Goal: Transaction & Acquisition: Purchase product/service

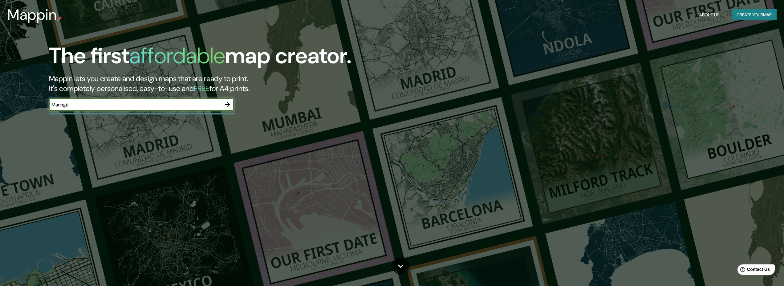
type input "Maringá"
click at [225, 104] on icon "button" at bounding box center [227, 104] width 7 height 7
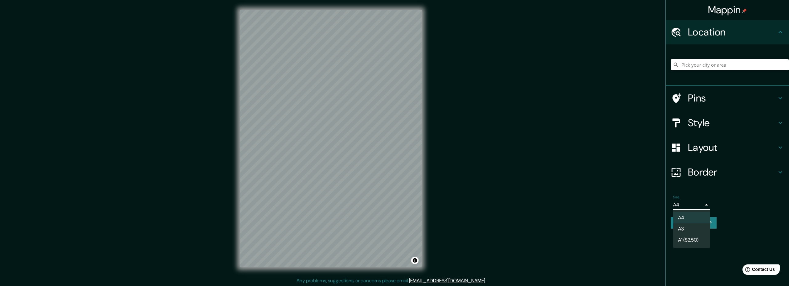
click at [701, 208] on body "Mappin Location Pins Style Layout Border Choose a border. Hint : you can make l…" at bounding box center [394, 143] width 789 height 286
click at [695, 229] on li "A3" at bounding box center [691, 228] width 37 height 11
click at [689, 203] on body "Mappin Location Pins Style Layout Border Choose a border. Hint : you can make l…" at bounding box center [394, 143] width 789 height 286
click at [693, 215] on li "A4" at bounding box center [691, 217] width 37 height 11
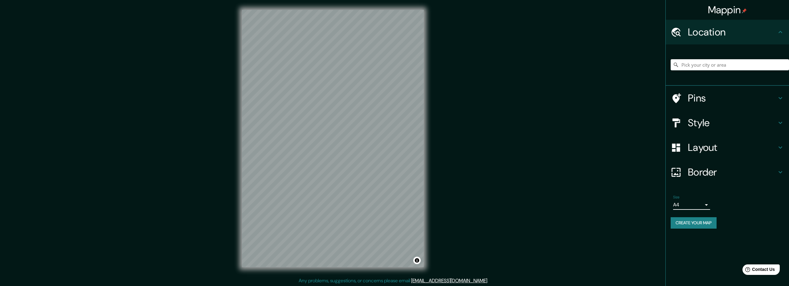
click at [690, 207] on body "Mappin Location Pins Style Layout Border Choose a border. Hint : you can make l…" at bounding box center [394, 143] width 789 height 286
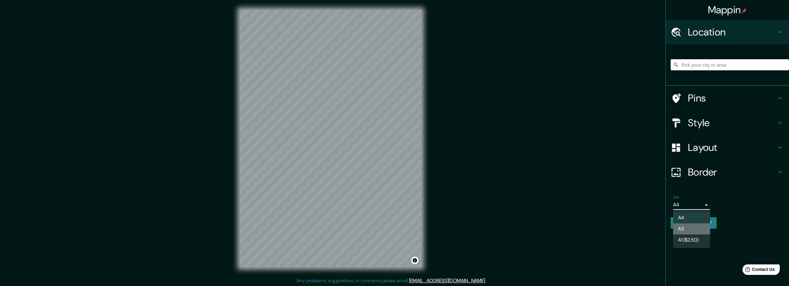
click at [687, 229] on li "A3" at bounding box center [691, 228] width 37 height 11
type input "a4"
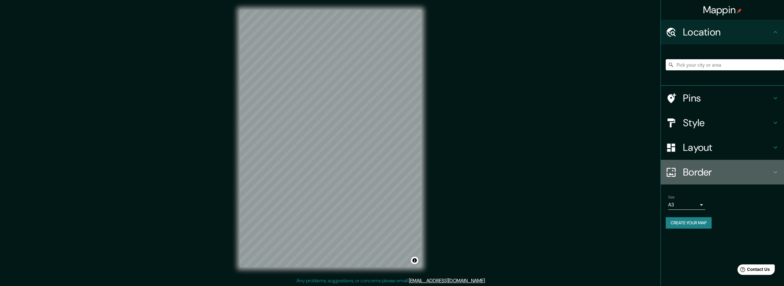
click at [691, 170] on h4 "Border" at bounding box center [727, 172] width 89 height 12
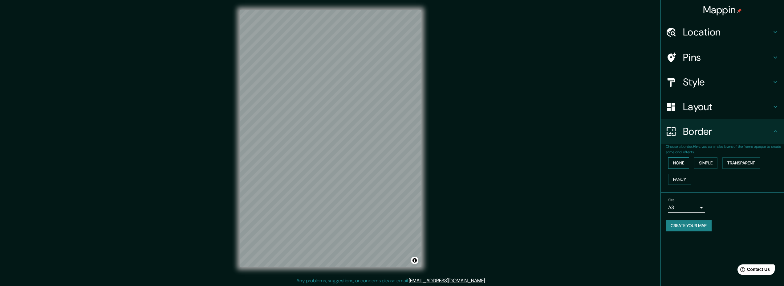
click at [678, 162] on button "None" at bounding box center [678, 162] width 21 height 11
click at [701, 162] on button "Simple" at bounding box center [705, 162] width 23 height 11
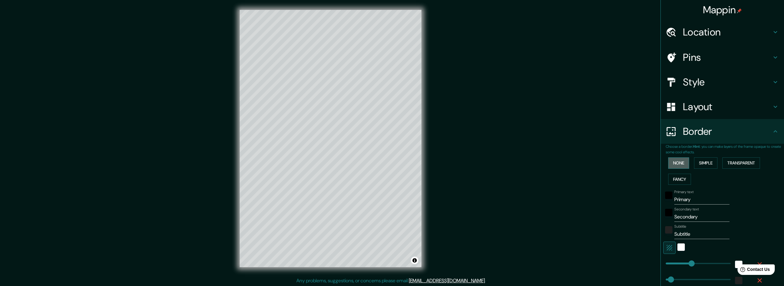
click at [680, 164] on button "None" at bounding box center [678, 162] width 21 height 11
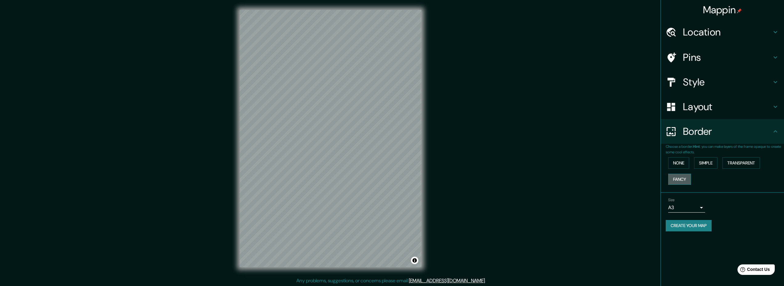
click at [681, 180] on button "Fancy" at bounding box center [679, 178] width 23 height 11
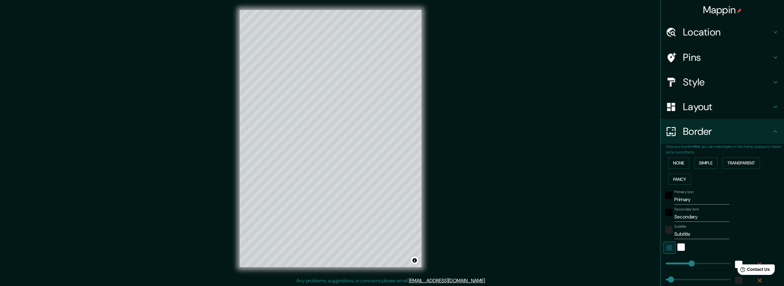
click at [679, 168] on div "None Simple Transparent Fancy" at bounding box center [725, 171] width 118 height 32
click at [675, 163] on button "None" at bounding box center [678, 162] width 21 height 11
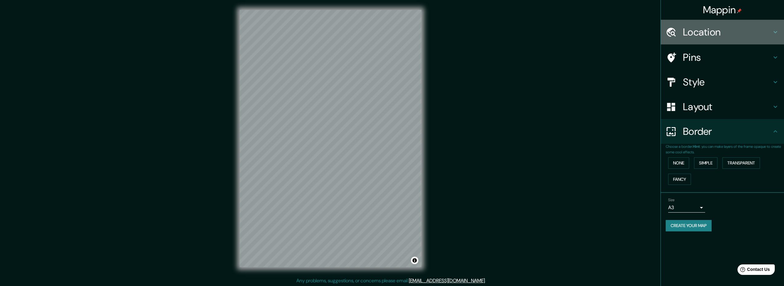
click at [727, 37] on h4 "Location" at bounding box center [727, 32] width 89 height 12
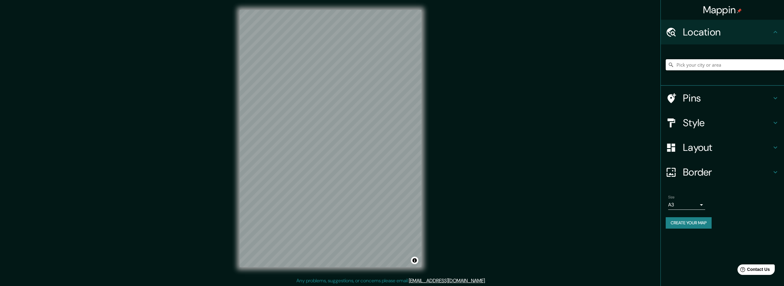
click at [715, 64] on input "Pick your city or area" at bounding box center [725, 64] width 118 height 11
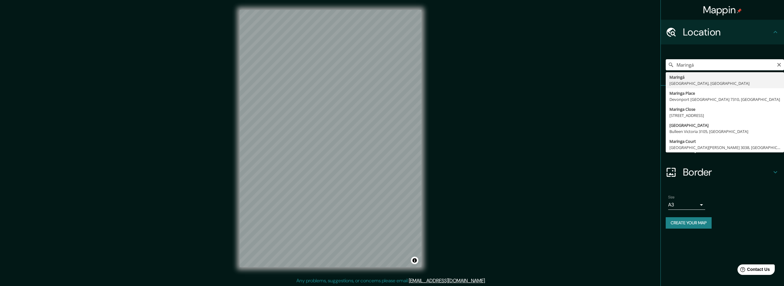
type input "Maringá, [GEOGRAPHIC_DATA], [GEOGRAPHIC_DATA]"
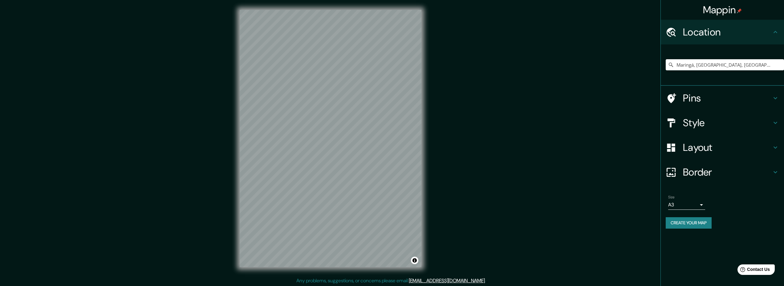
click at [706, 245] on div "Mappin Location [GEOGRAPHIC_DATA], [GEOGRAPHIC_DATA], [GEOGRAPHIC_DATA] Pins St…" at bounding box center [722, 143] width 124 height 286
click at [730, 30] on h4 "Location" at bounding box center [727, 32] width 89 height 12
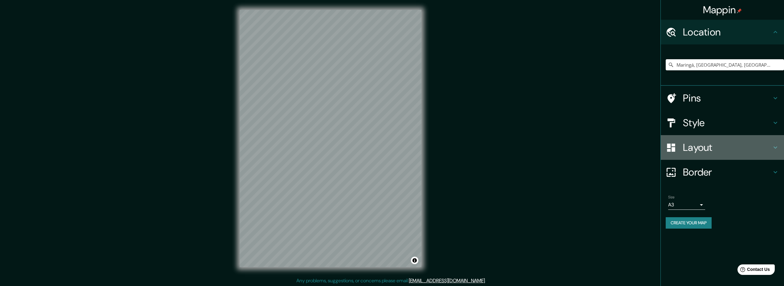
click at [716, 151] on h4 "Layout" at bounding box center [727, 147] width 89 height 12
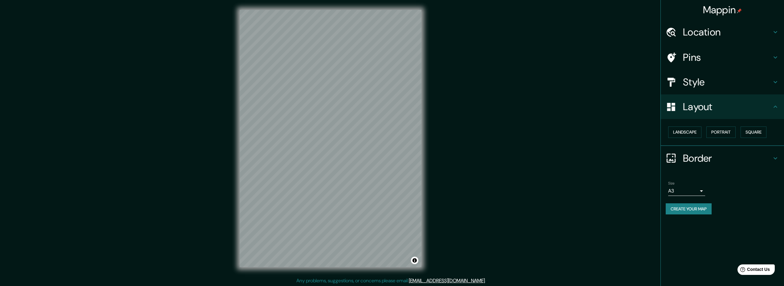
click at [701, 76] on h4 "Style" at bounding box center [727, 82] width 89 height 12
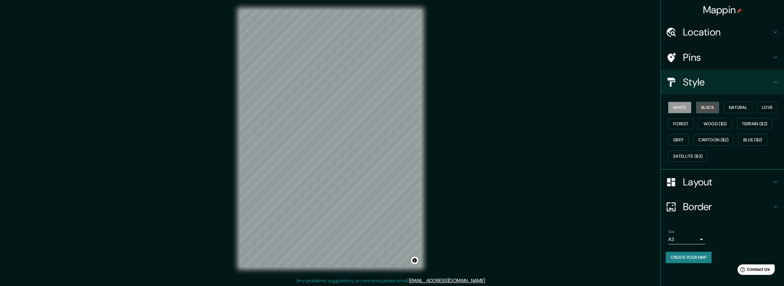
click at [713, 106] on button "Black" at bounding box center [707, 107] width 23 height 11
click at [735, 106] on button "Natural" at bounding box center [738, 107] width 28 height 11
click at [767, 109] on button "Love" at bounding box center [767, 107] width 20 height 11
click at [677, 124] on button "Forest" at bounding box center [681, 123] width 26 height 11
click at [713, 126] on button "Wood ($2)" at bounding box center [715, 123] width 33 height 11
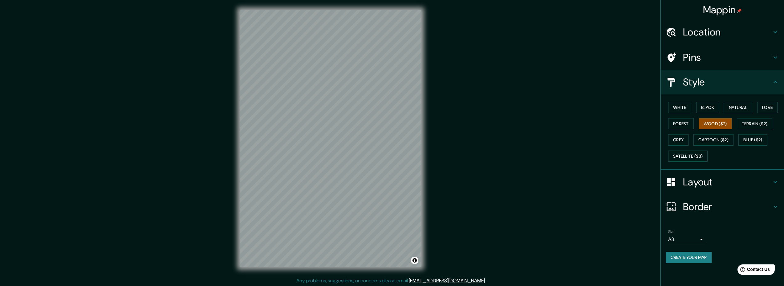
click at [681, 140] on button "Grey" at bounding box center [678, 139] width 20 height 11
click at [679, 108] on button "White" at bounding box center [679, 107] width 23 height 11
click at [713, 104] on button "Black" at bounding box center [707, 107] width 23 height 11
click at [685, 110] on button "White" at bounding box center [679, 107] width 23 height 11
click at [696, 259] on button "Create your map" at bounding box center [689, 256] width 46 height 11
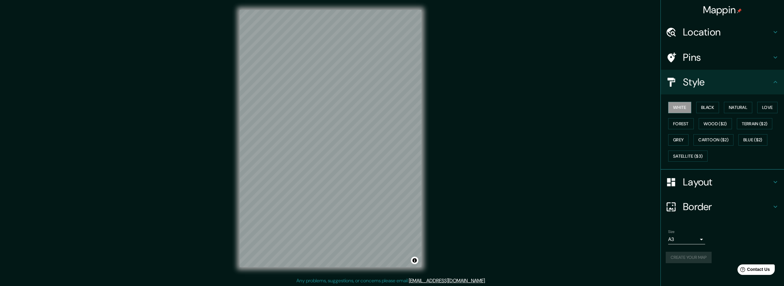
click at [623, 211] on div "Mappin Location [GEOGRAPHIC_DATA], [GEOGRAPHIC_DATA], [GEOGRAPHIC_DATA] Pins St…" at bounding box center [392, 143] width 784 height 286
click at [706, 112] on button "Black" at bounding box center [707, 107] width 23 height 11
click at [703, 258] on div "Create your map" at bounding box center [722, 256] width 113 height 11
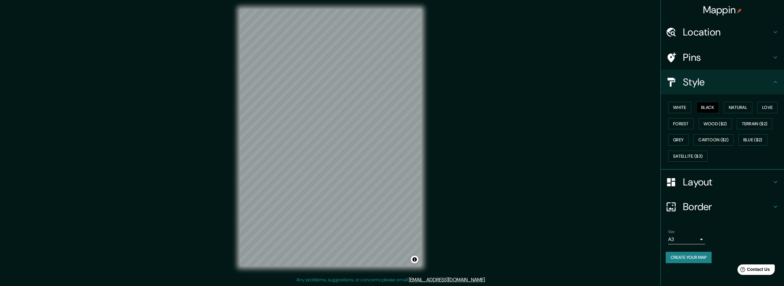
click at [695, 185] on h4 "Layout" at bounding box center [727, 182] width 89 height 12
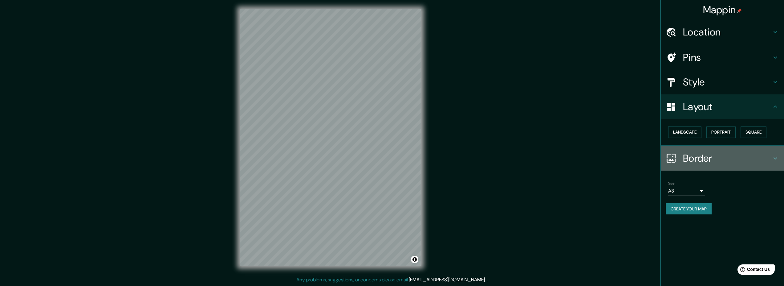
click at [689, 156] on h4 "Border" at bounding box center [727, 158] width 89 height 12
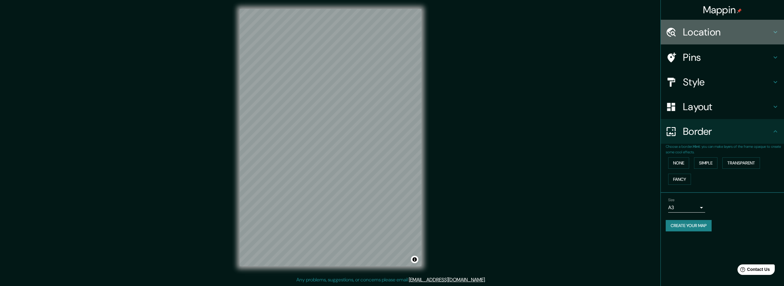
click at [706, 31] on h4 "Location" at bounding box center [727, 32] width 89 height 12
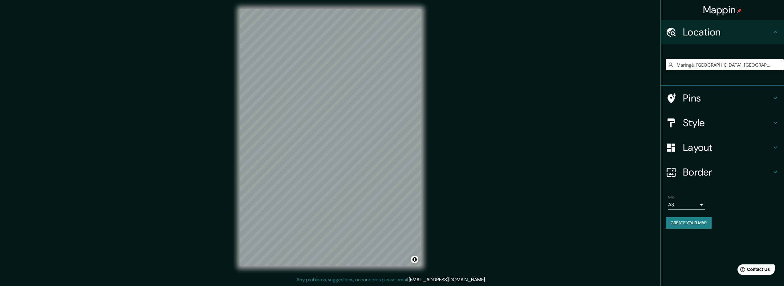
click at [733, 9] on h4 "Mappin" at bounding box center [722, 10] width 39 height 12
